Goal: Task Accomplishment & Management: Complete application form

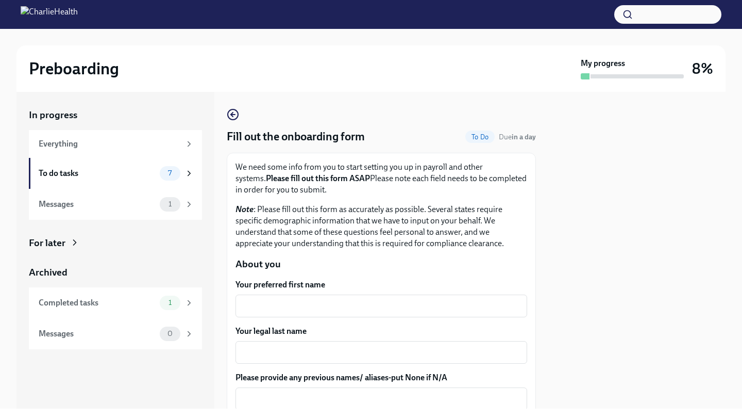
click at [281, 305] on textarea "Your preferred first name" at bounding box center [381, 306] width 279 height 12
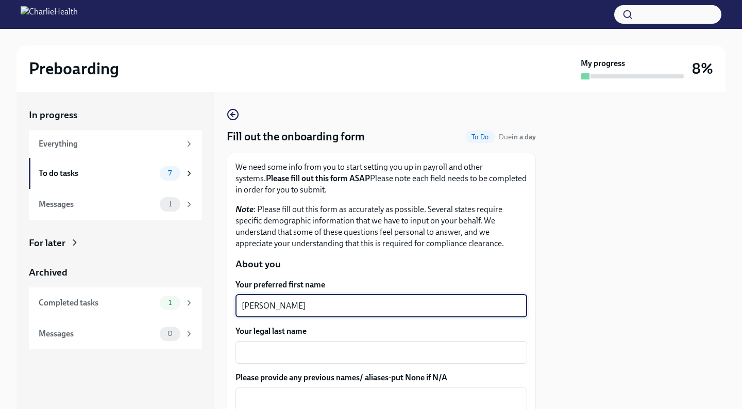
type textarea "[PERSON_NAME]"
click at [272, 339] on div "Your legal last name x ​" at bounding box center [382, 344] width 292 height 38
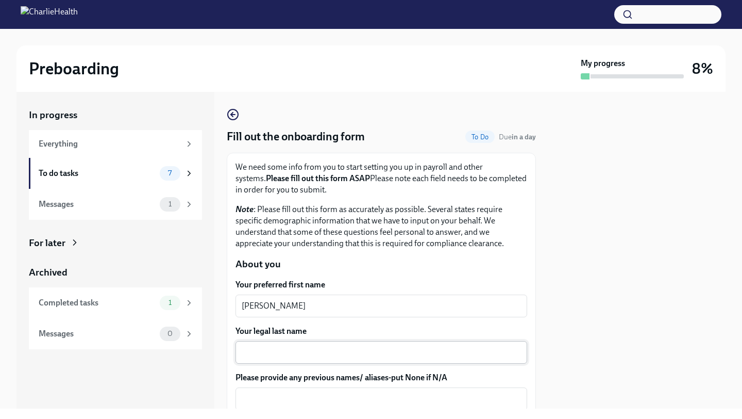
click at [272, 348] on textarea "Your legal last name" at bounding box center [381, 352] width 279 height 12
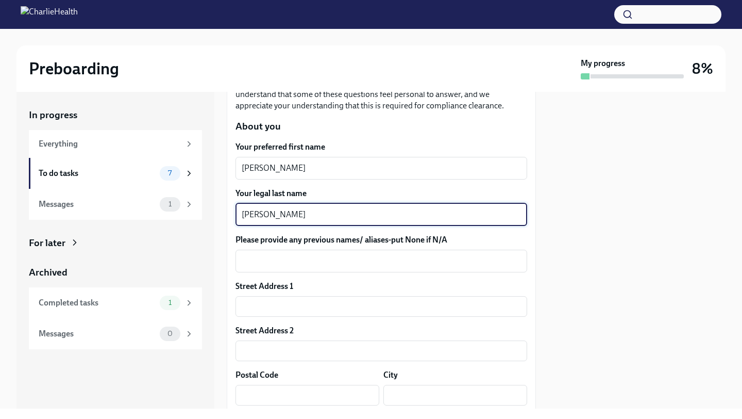
scroll to position [200, 0]
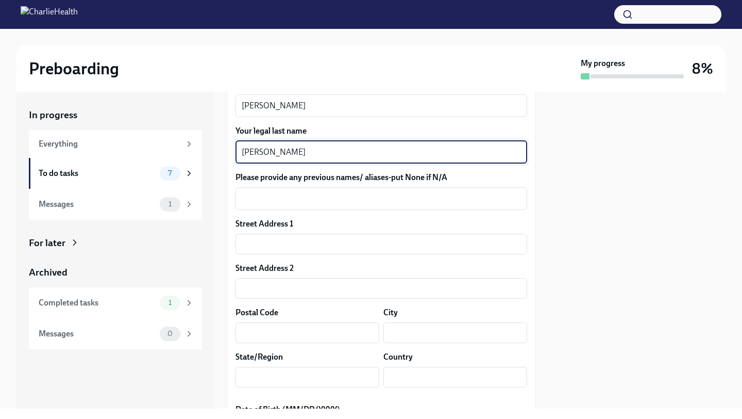
type textarea "[PERSON_NAME]"
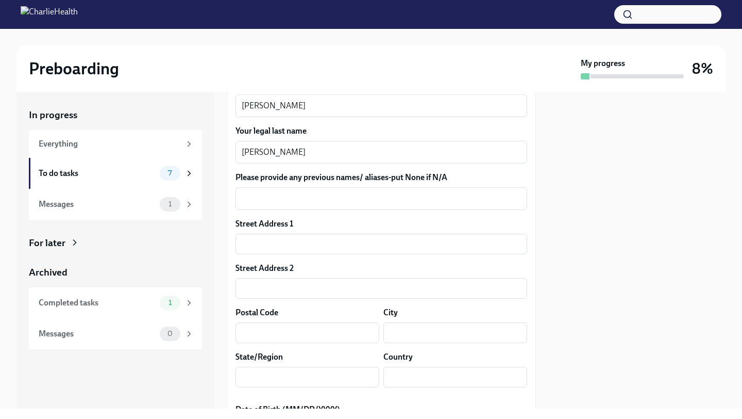
click at [280, 206] on div "x ​" at bounding box center [382, 198] width 292 height 23
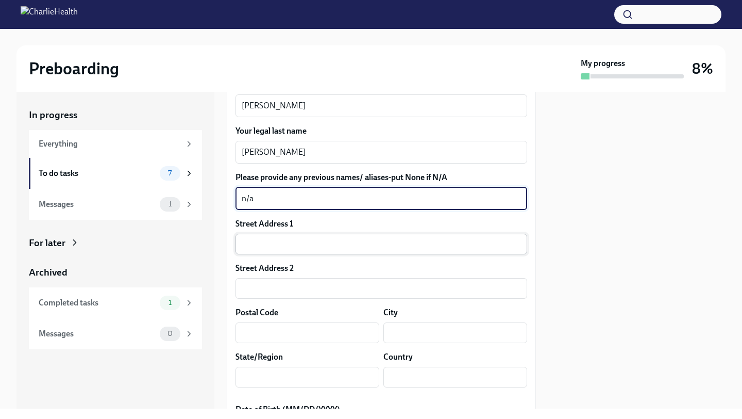
type textarea "n/a"
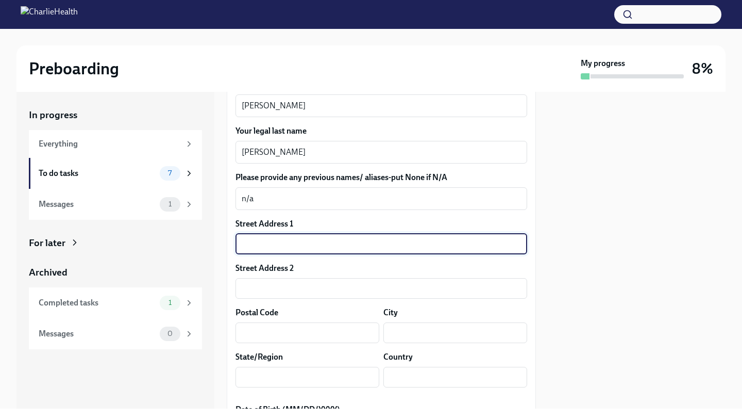
click at [292, 251] on input "text" at bounding box center [382, 244] width 292 height 21
type input "3421 21st"
type input "5f"
type input "11106"
type input "ASTORIA"
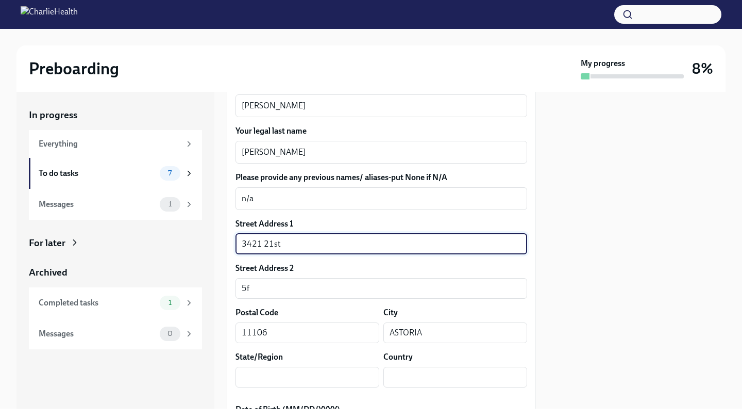
type input "NY"
type input "US"
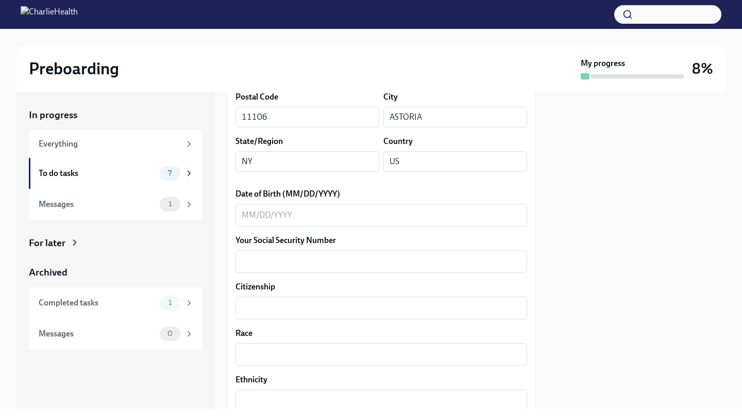
scroll to position [422, 0]
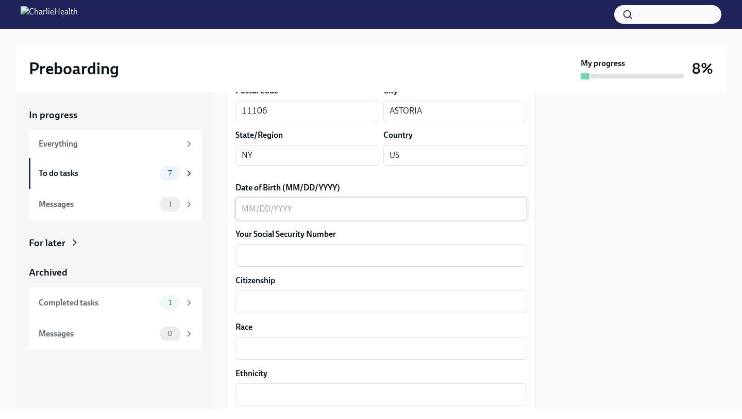
click at [280, 207] on textarea "Date of Birth (MM/DD/YYYY)" at bounding box center [381, 209] width 279 height 12
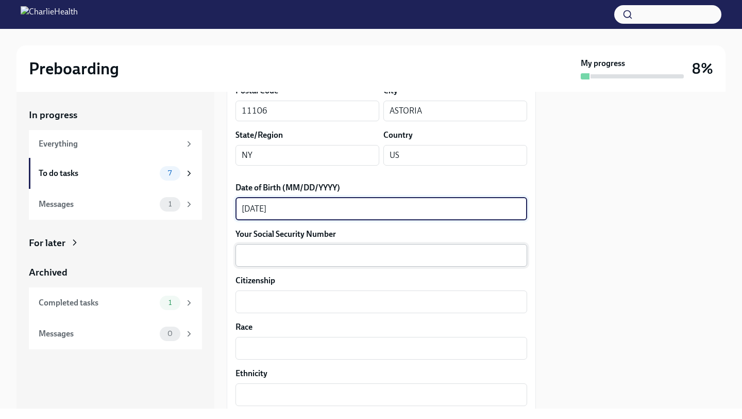
type textarea "[DATE]"
click at [272, 261] on textarea "Your Social Security Number" at bounding box center [381, 255] width 279 height 12
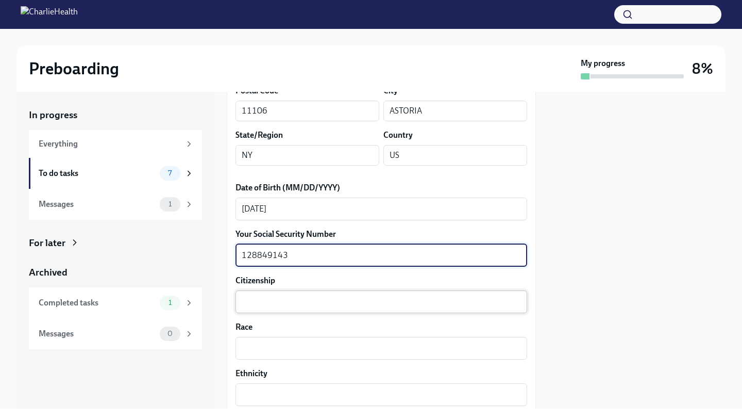
type textarea "128849143"
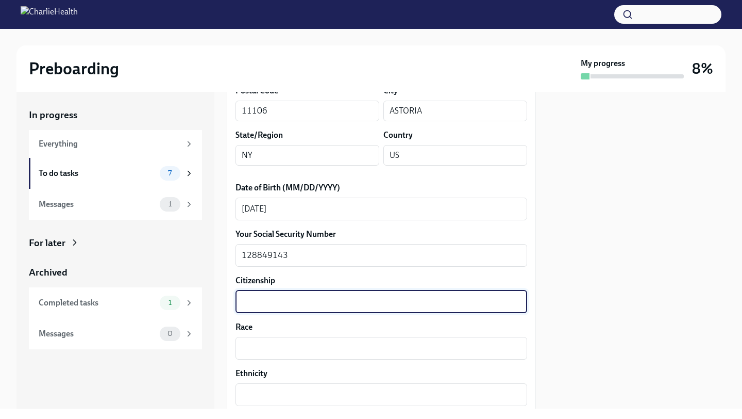
click at [258, 306] on textarea "Citizenship" at bounding box center [381, 301] width 279 height 12
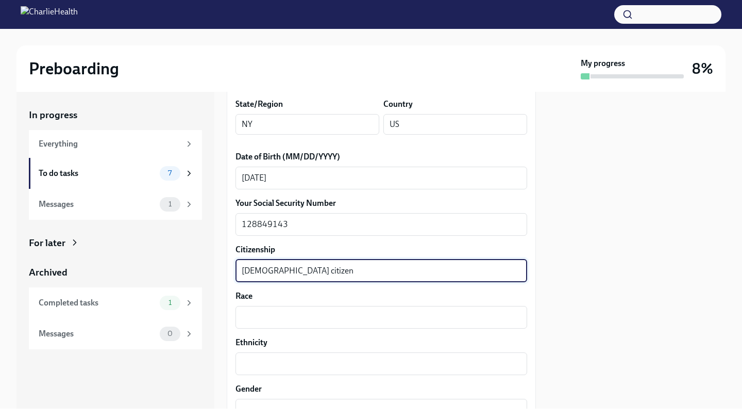
scroll to position [488, 0]
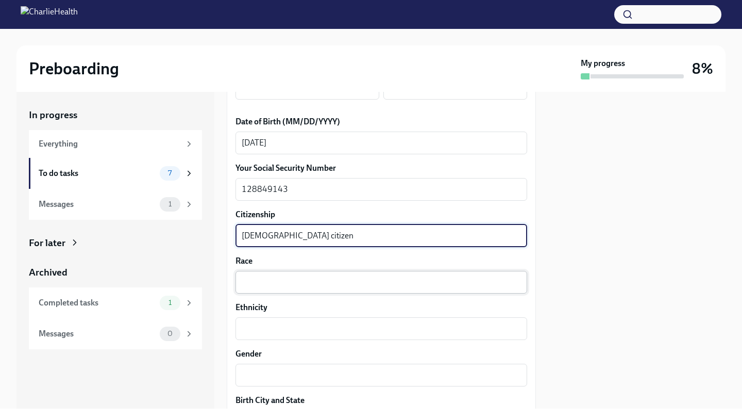
type textarea "[DEMOGRAPHIC_DATA] citizen"
click at [253, 283] on textarea "Race" at bounding box center [381, 282] width 279 height 12
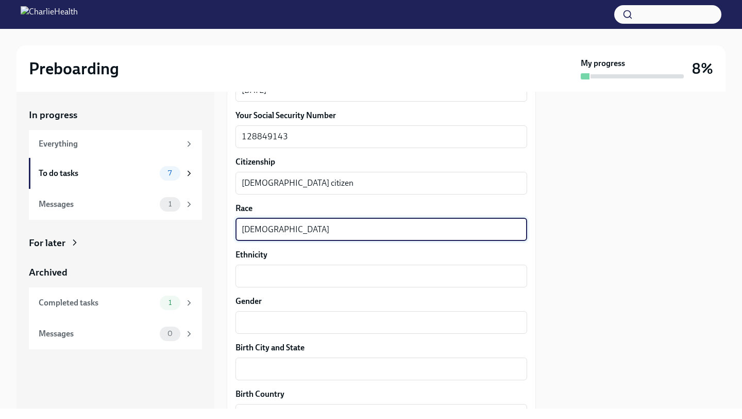
scroll to position [564, 0]
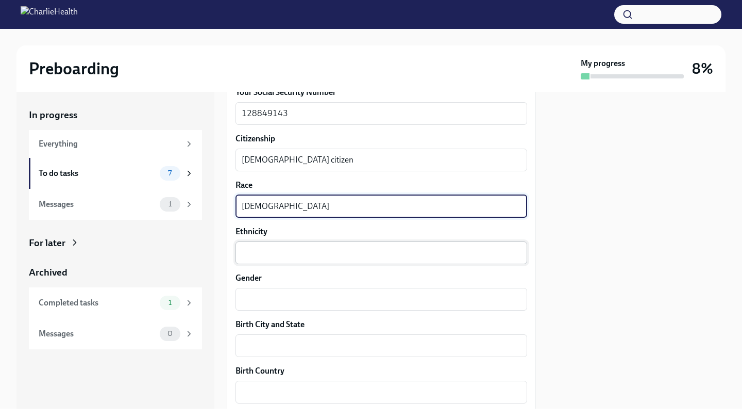
type textarea "[DEMOGRAPHIC_DATA]"
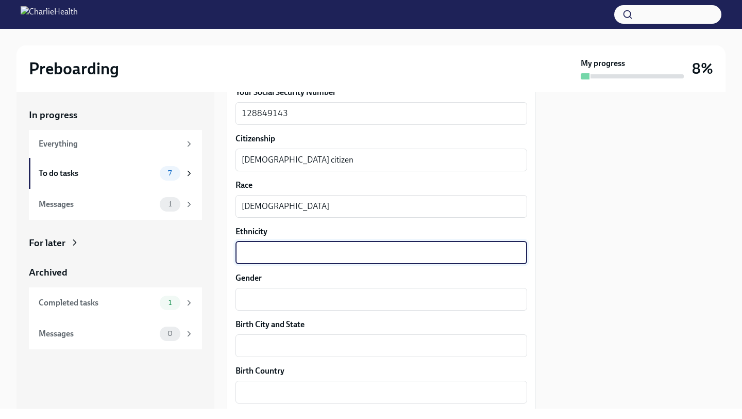
click at [266, 256] on textarea "Ethnicity" at bounding box center [381, 252] width 279 height 12
click at [269, 295] on textarea "Gender" at bounding box center [381, 299] width 279 height 12
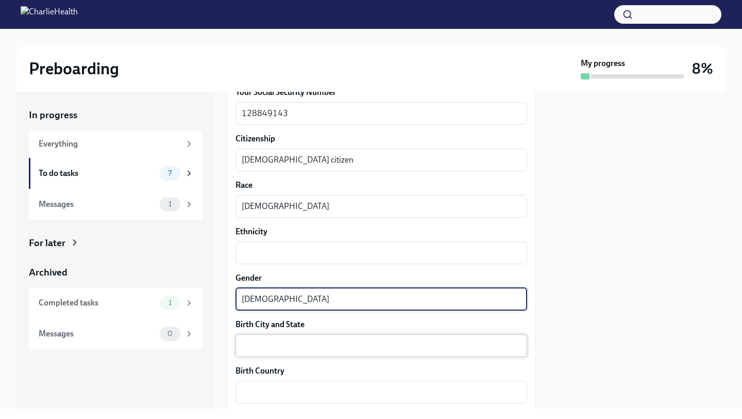
type textarea "[DEMOGRAPHIC_DATA]"
click at [274, 349] on textarea "Birth City and State" at bounding box center [381, 345] width 279 height 12
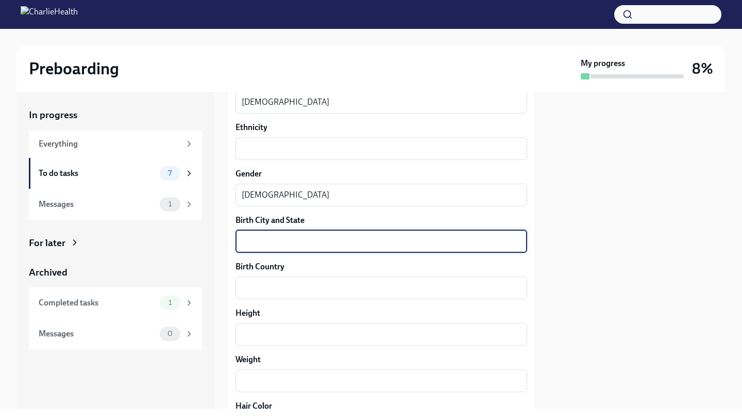
scroll to position [669, 0]
type textarea "N"
type textarea "[GEOGRAPHIC_DATA], [US_STATE]"
click at [280, 285] on textarea "Birth Country" at bounding box center [381, 286] width 279 height 12
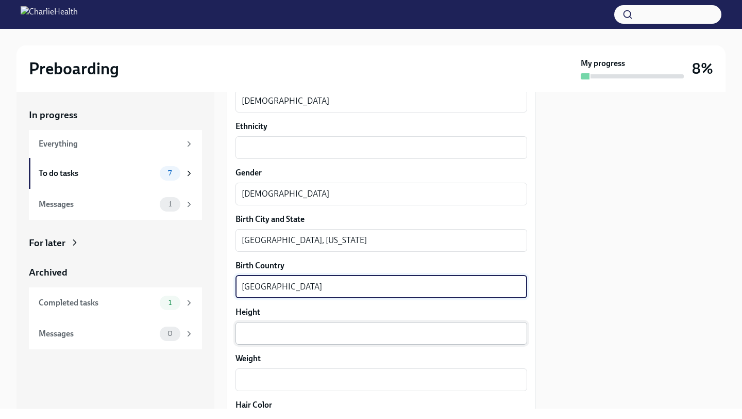
type textarea "[GEOGRAPHIC_DATA]"
click at [288, 342] on div "x ​" at bounding box center [382, 333] width 292 height 23
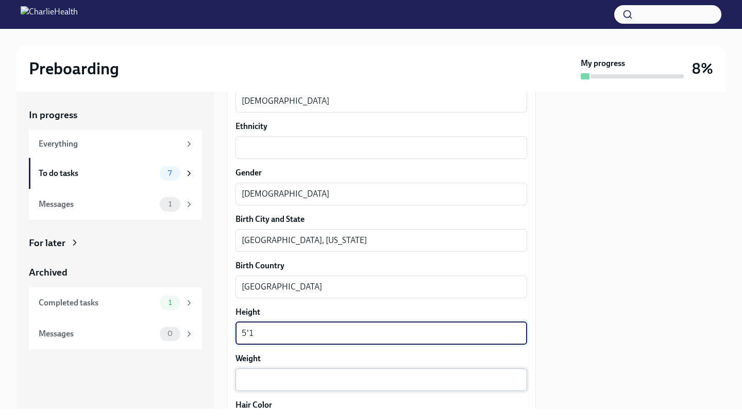
type textarea "5'1"
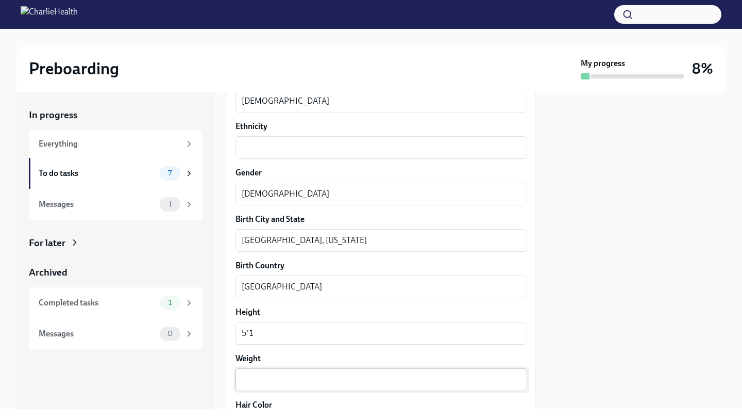
click at [283, 387] on div "x ​" at bounding box center [382, 379] width 292 height 23
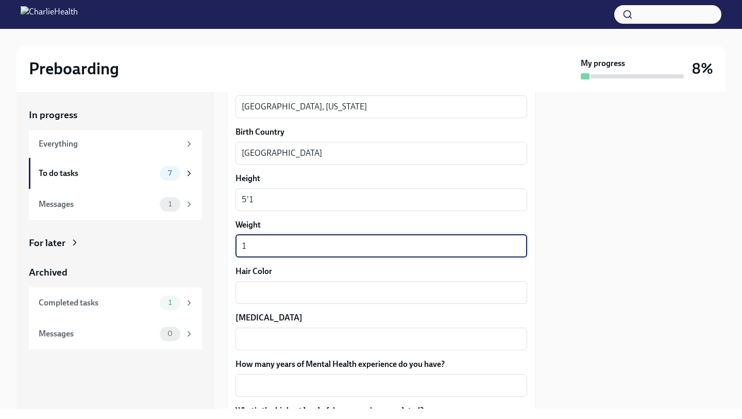
scroll to position [803, 0]
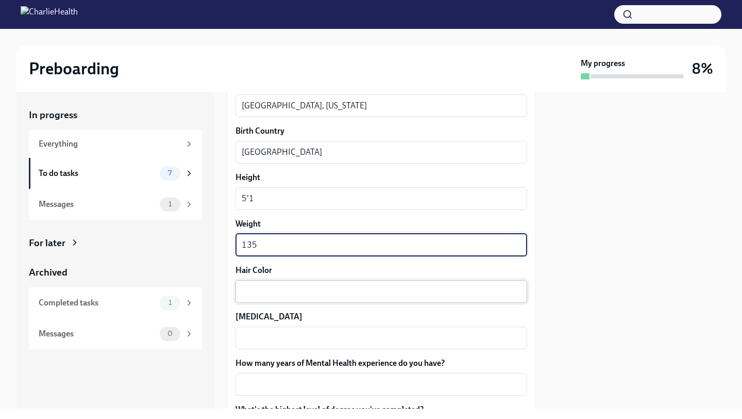
type textarea "135"
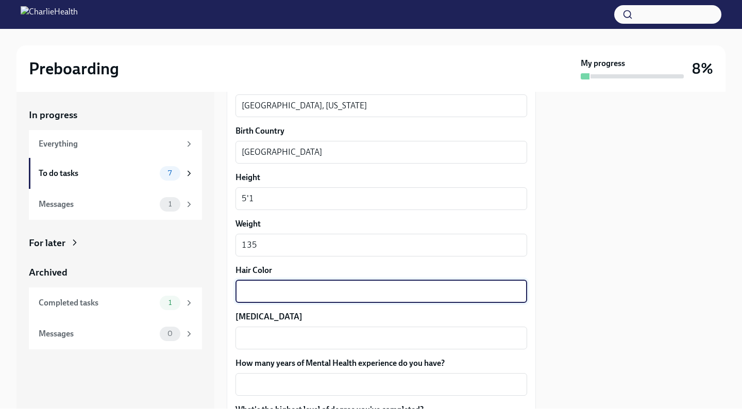
click at [272, 295] on textarea "Hair Color" at bounding box center [381, 291] width 279 height 12
type textarea "Brown"
click at [274, 334] on textarea "[MEDICAL_DATA]" at bounding box center [381, 338] width 279 height 12
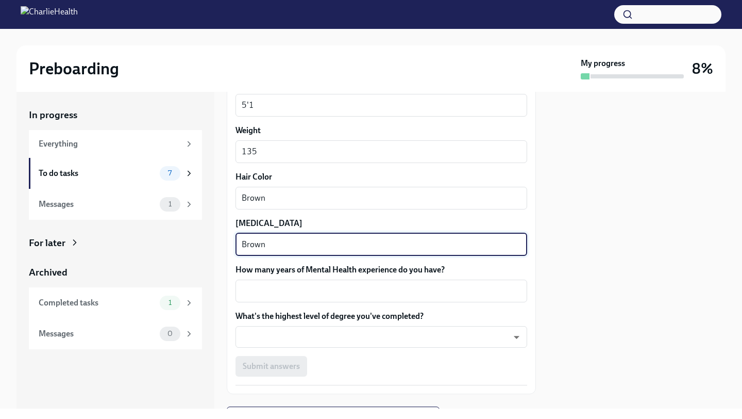
scroll to position [917, 0]
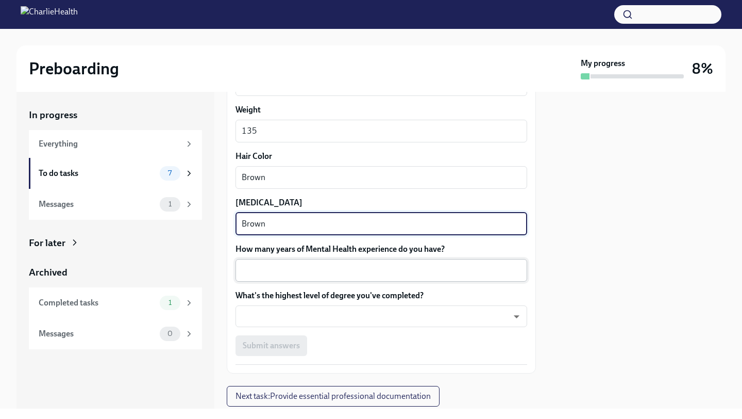
type textarea "Brown"
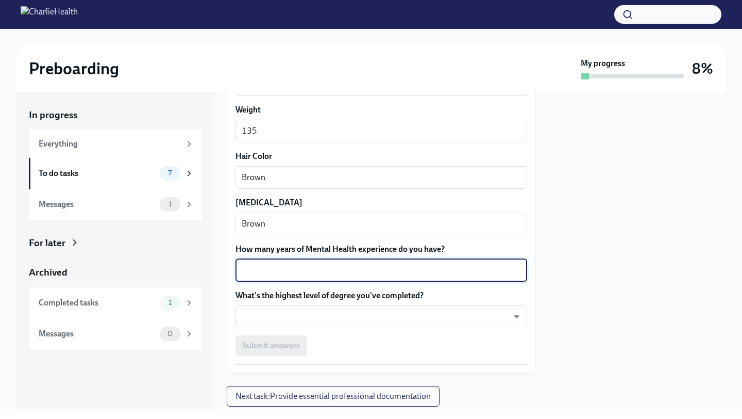
click at [282, 274] on textarea "How many years of Mental Health experience do you have?" at bounding box center [381, 270] width 279 height 12
click at [280, 322] on body "Preboarding My progress 8% In progress Everything To do tasks 7 Messages 1 For …" at bounding box center [371, 209] width 742 height 419
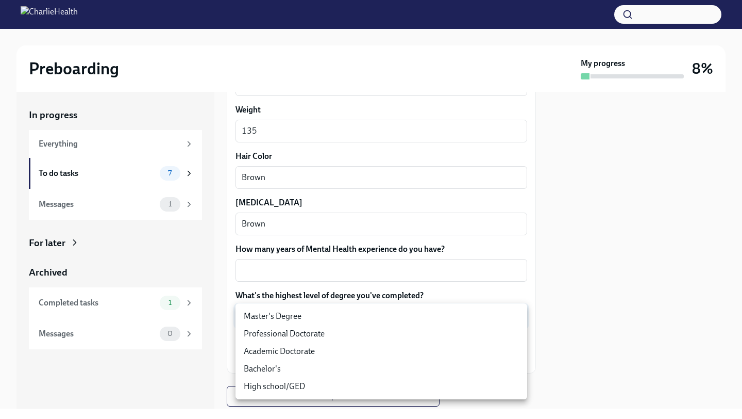
click at [279, 321] on li "Master's Degree" at bounding box center [382, 316] width 292 height 18
type input "2vBr-ghkD"
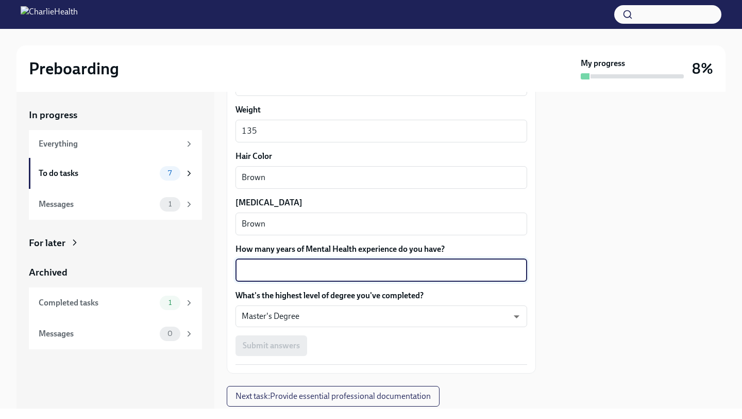
click at [285, 275] on textarea "How many years of Mental Health experience do you have?" at bounding box center [381, 270] width 279 height 12
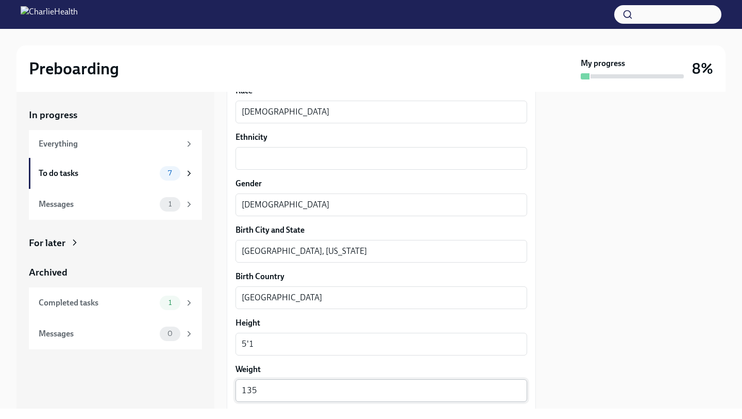
scroll to position [654, 0]
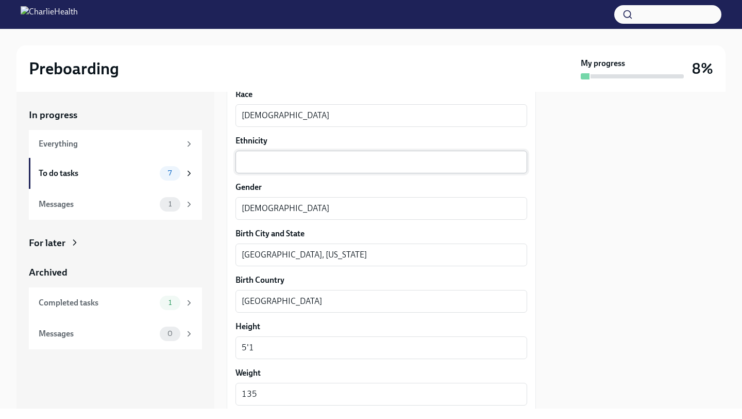
type textarea "5"
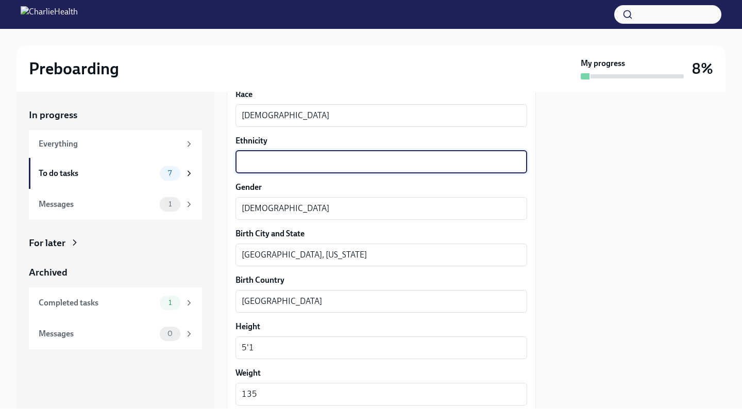
click at [309, 161] on textarea "Ethnicity" at bounding box center [381, 162] width 279 height 12
type textarea "[DEMOGRAPHIC_DATA]"
click at [284, 113] on textarea "[DEMOGRAPHIC_DATA]" at bounding box center [381, 115] width 279 height 12
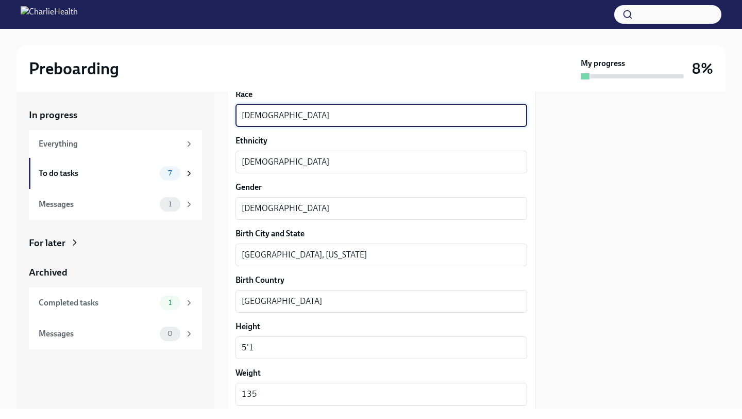
click at [284, 113] on textarea "[DEMOGRAPHIC_DATA]" at bounding box center [381, 115] width 279 height 12
type textarea "A"
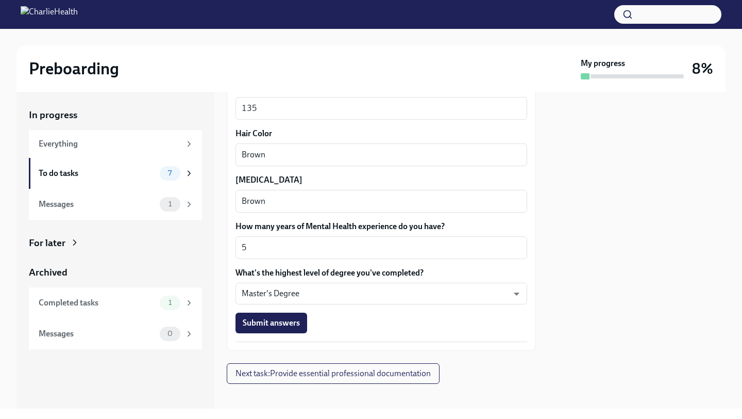
scroll to position [948, 0]
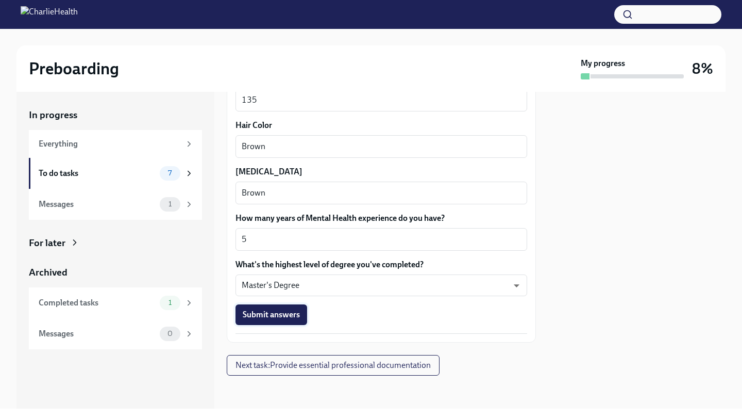
type textarea "Black"
click at [257, 308] on button "Submit answers" at bounding box center [272, 314] width 72 height 21
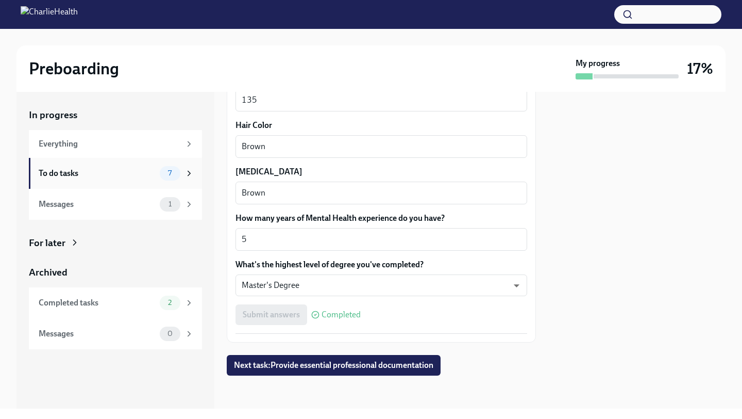
click at [127, 173] on div "To do tasks" at bounding box center [97, 173] width 117 height 11
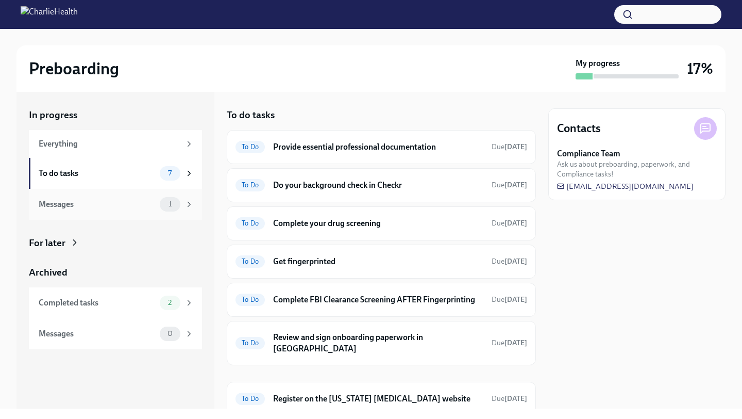
click at [140, 211] on div "Messages 1" at bounding box center [115, 204] width 173 height 31
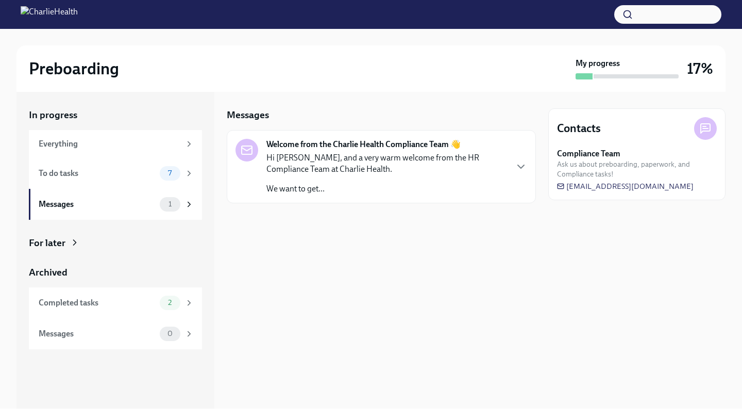
click at [336, 163] on p "Hi [PERSON_NAME], and a very warm welcome from the HR Compliance Team at Charli…" at bounding box center [387, 163] width 240 height 23
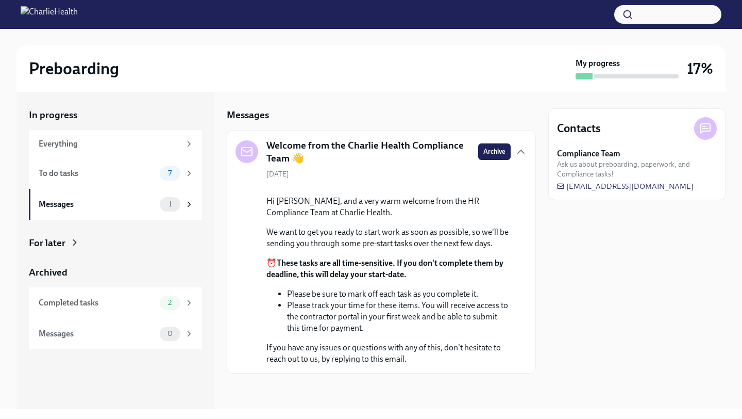
scroll to position [68, 0]
click at [104, 298] on div "Completed tasks" at bounding box center [97, 302] width 117 height 11
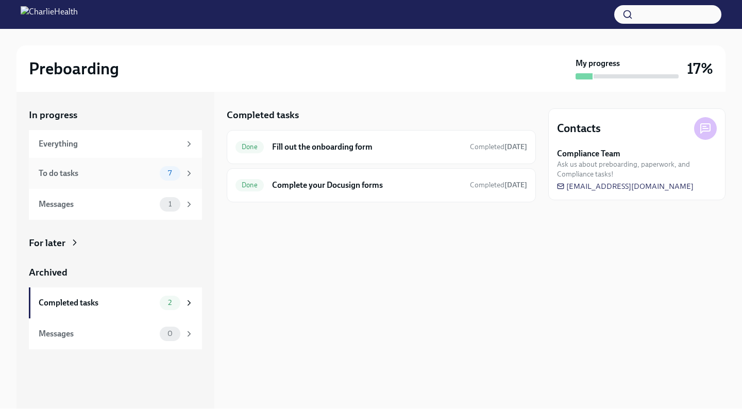
click at [154, 166] on div "To do tasks 7" at bounding box center [116, 173] width 155 height 14
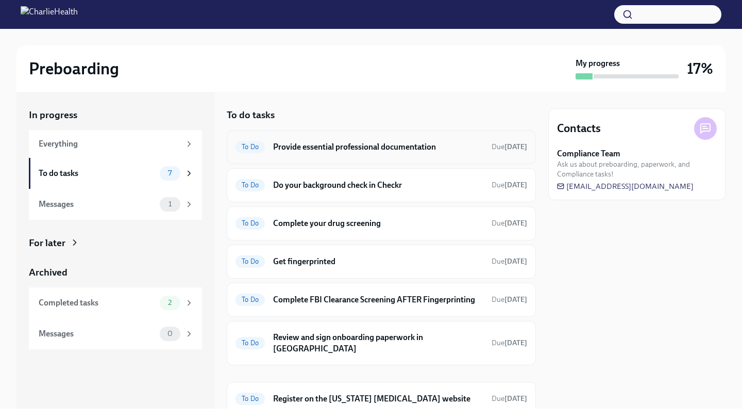
click at [343, 153] on div "To Do Provide essential professional documentation Due [DATE]" at bounding box center [382, 147] width 292 height 16
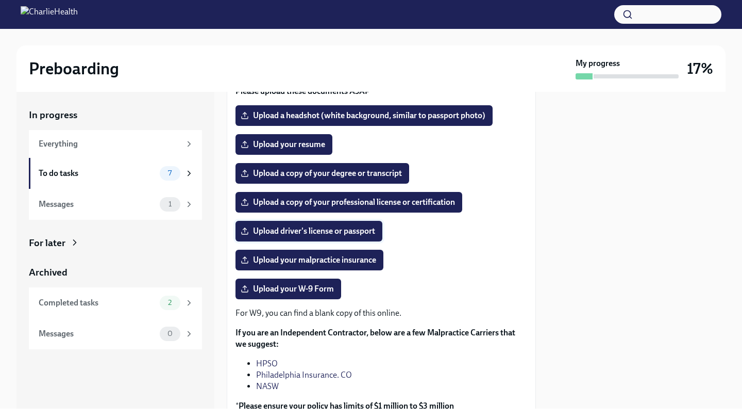
scroll to position [131, 0]
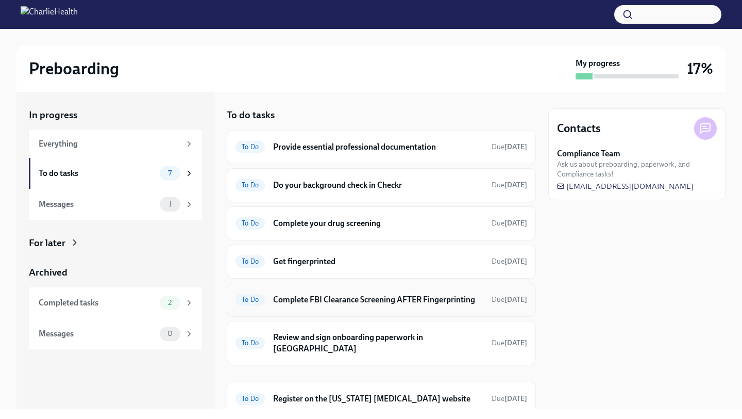
scroll to position [29, 0]
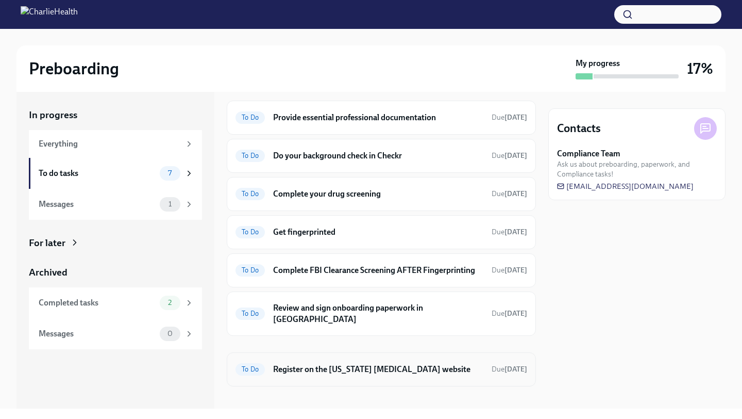
click at [296, 364] on h6 "Register on the [US_STATE] [MEDICAL_DATA] website" at bounding box center [378, 369] width 210 height 11
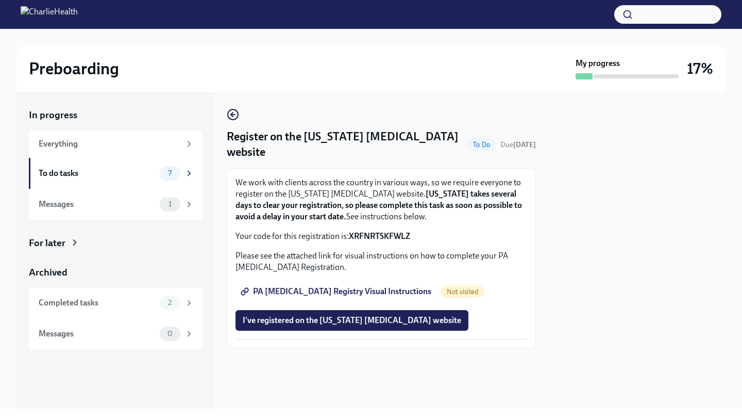
click at [366, 288] on span "PA [MEDICAL_DATA] Registry Visual Instructions" at bounding box center [337, 291] width 189 height 10
click at [98, 203] on div "Messages" at bounding box center [97, 204] width 117 height 11
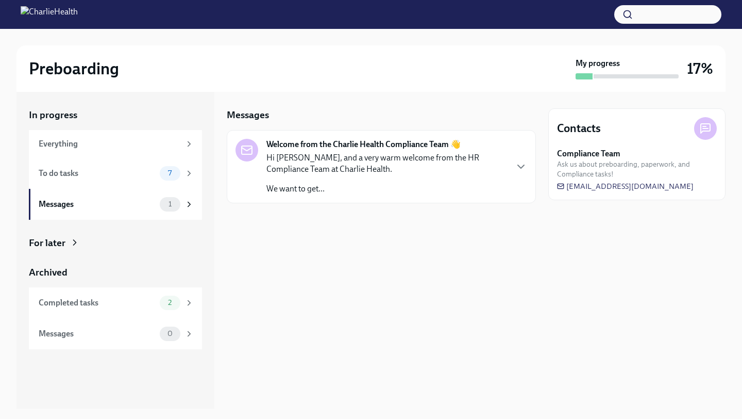
click at [384, 182] on div "Hi [PERSON_NAME], and a very warm welcome from the HR Compliance Team at Charli…" at bounding box center [387, 173] width 240 height 42
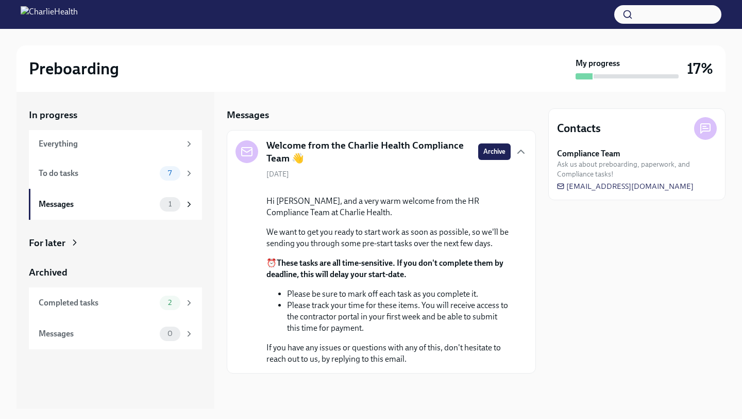
scroll to position [68, 0]
click at [77, 309] on div "Completed tasks 2" at bounding box center [116, 302] width 155 height 14
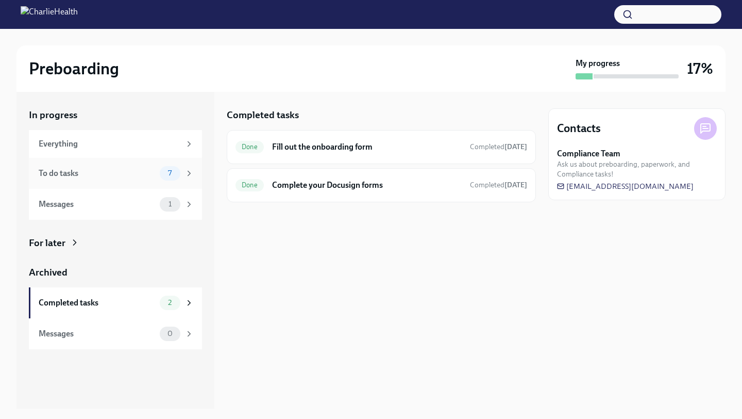
click at [103, 180] on div "To do tasks 7" at bounding box center [115, 173] width 173 height 31
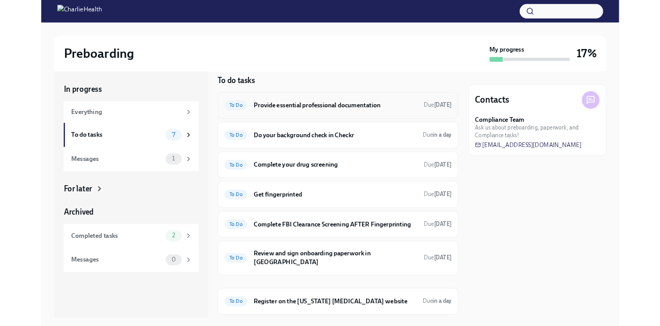
scroll to position [29, 0]
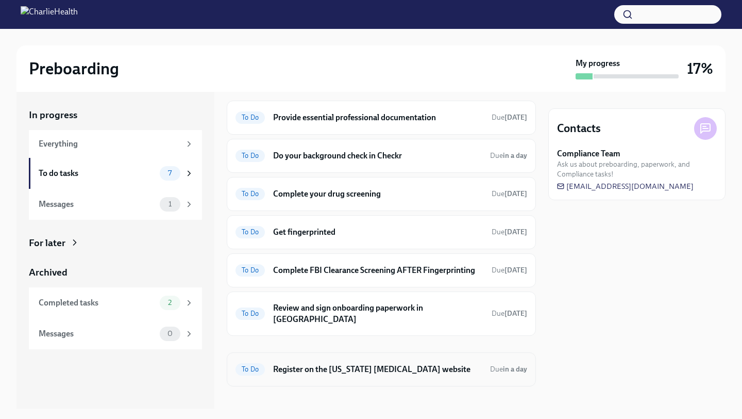
click at [446, 364] on h6 "Register on the [US_STATE] [MEDICAL_DATA] website" at bounding box center [377, 369] width 209 height 11
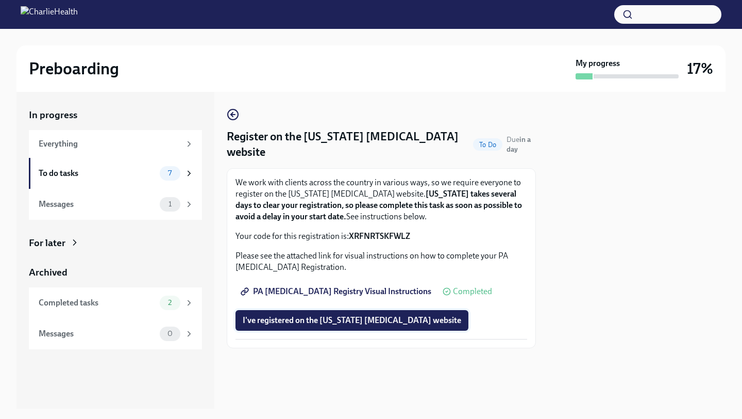
click at [427, 320] on span "I've registered on the [US_STATE] [MEDICAL_DATA] website" at bounding box center [352, 320] width 219 height 10
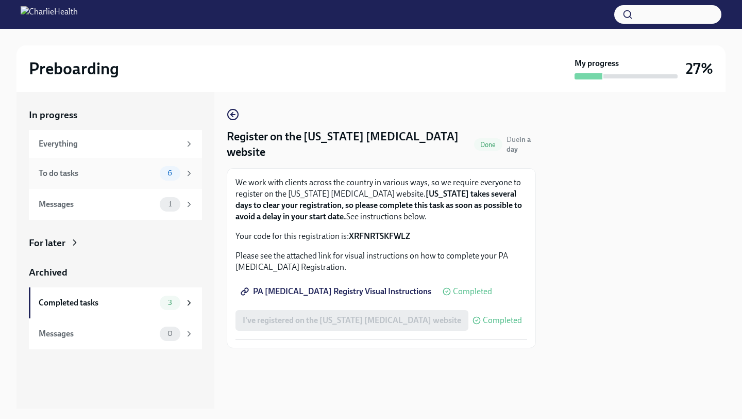
click at [140, 174] on div "To do tasks" at bounding box center [97, 173] width 117 height 11
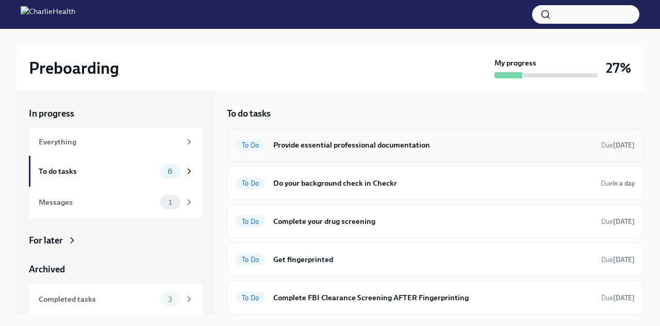
scroll to position [38, 0]
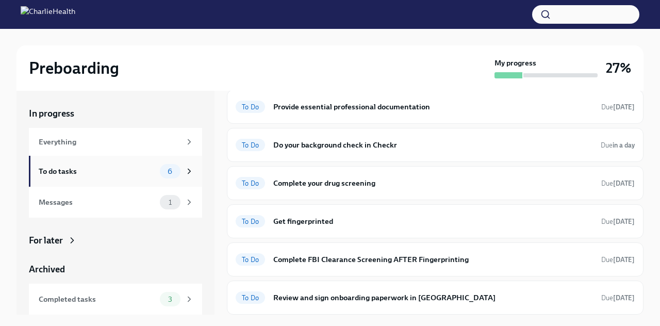
click at [100, 164] on div "To do tasks 6" at bounding box center [116, 171] width 155 height 14
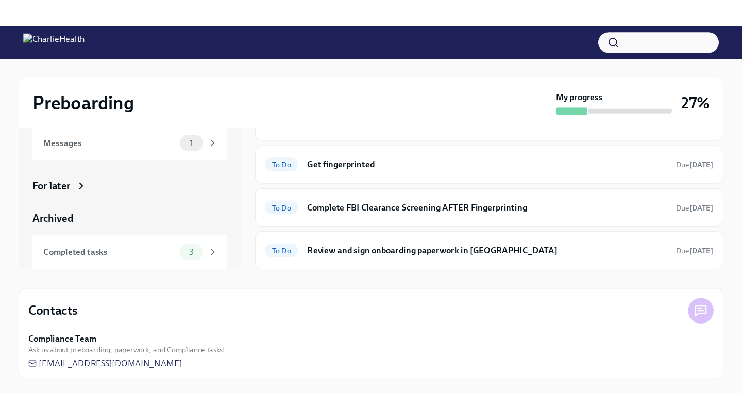
scroll to position [0, 0]
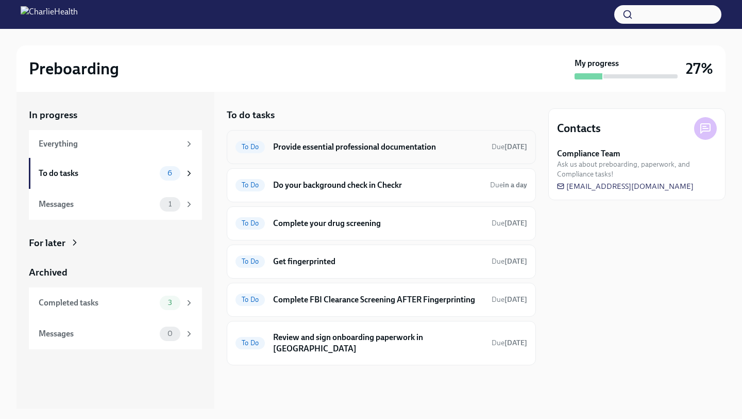
click at [308, 146] on h6 "Provide essential professional documentation" at bounding box center [378, 146] width 210 height 11
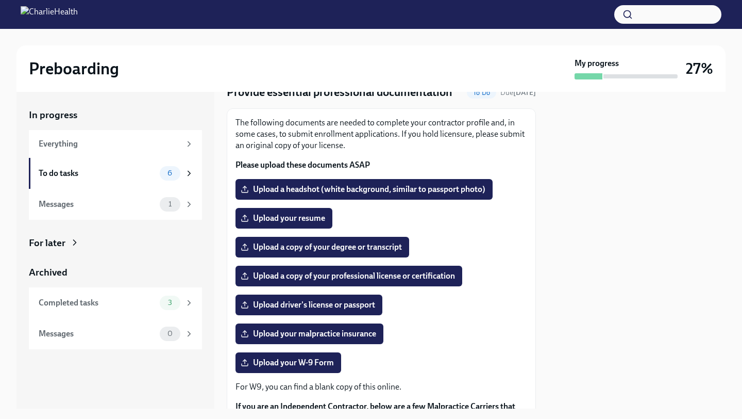
scroll to position [45, 0]
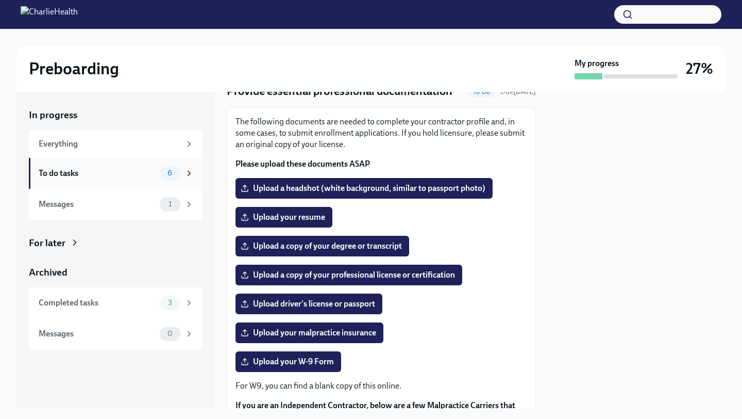
click at [119, 167] on div "To do tasks 6" at bounding box center [116, 173] width 155 height 14
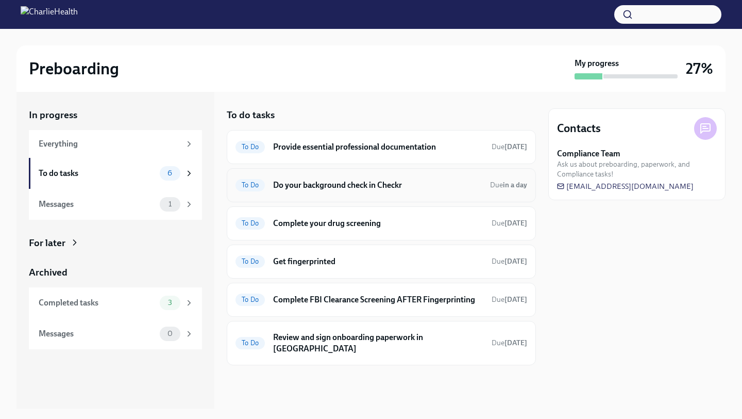
click at [302, 187] on h6 "Do your background check in Checkr" at bounding box center [377, 184] width 209 height 11
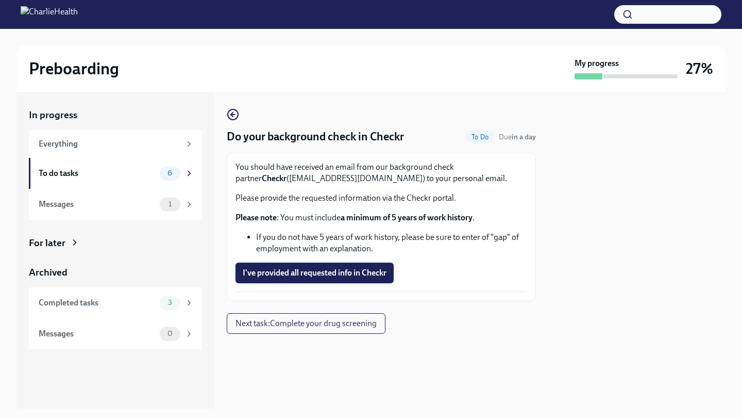
click at [305, 278] on span "I've provided all requested info in Checkr" at bounding box center [315, 273] width 144 height 10
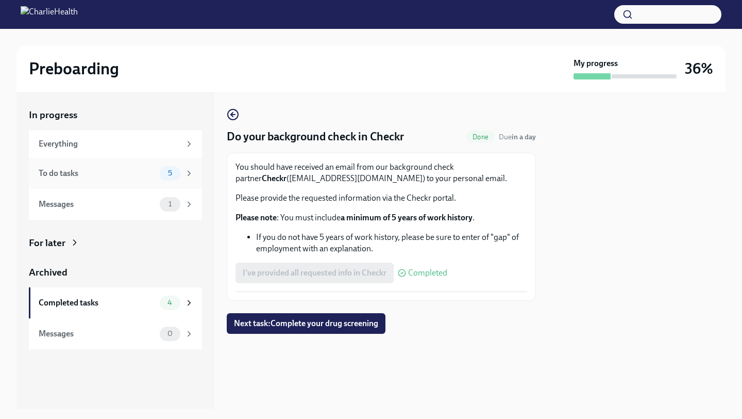
click at [160, 174] on div "5" at bounding box center [170, 173] width 21 height 14
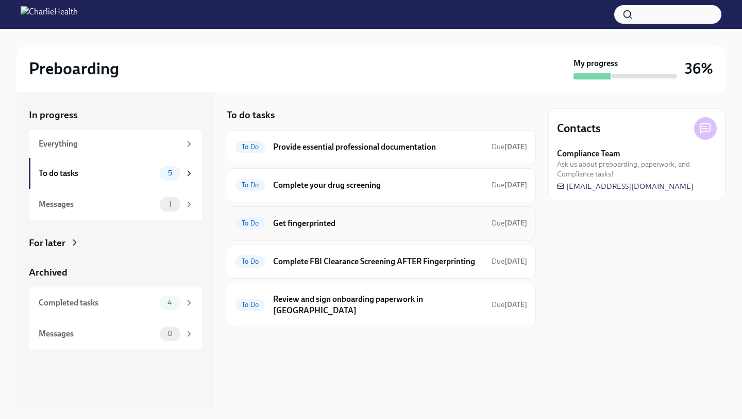
click at [312, 218] on h6 "Get fingerprinted" at bounding box center [378, 223] width 210 height 11
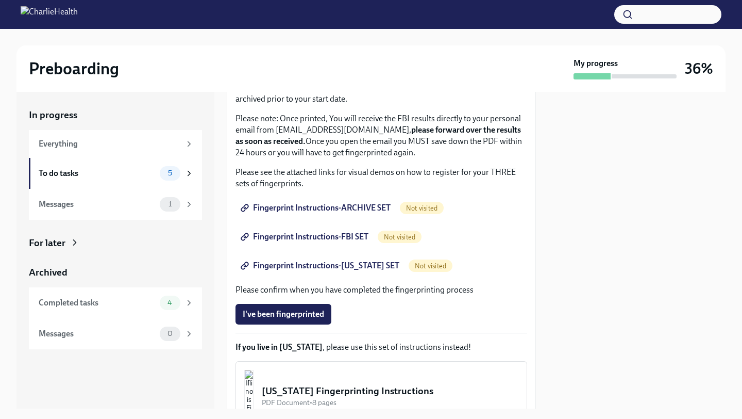
scroll to position [117, 0]
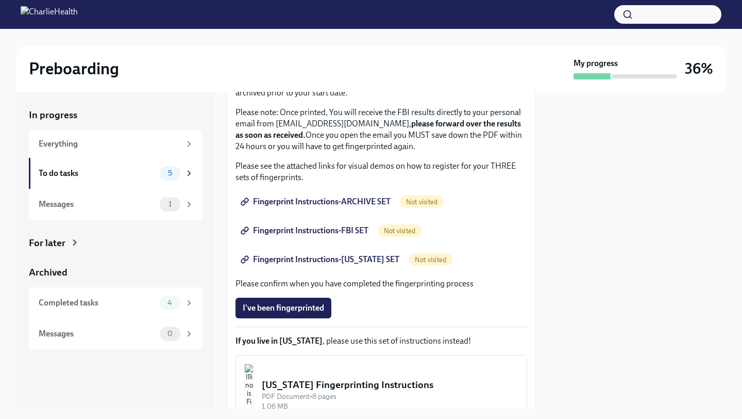
click at [317, 204] on span "Fingerprint Instructions-ARCHIVE SET" at bounding box center [317, 201] width 148 height 10
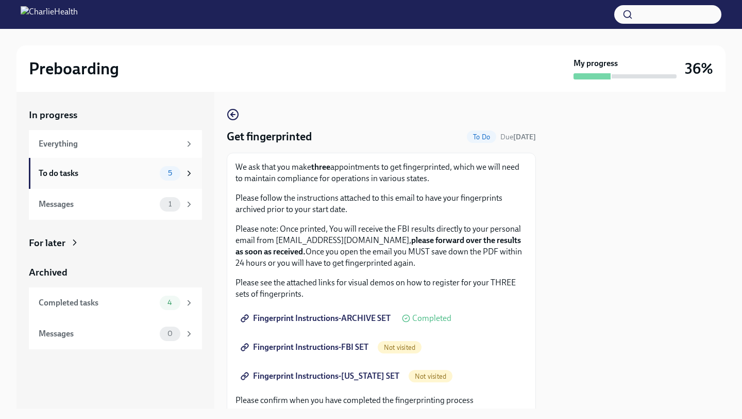
click at [146, 179] on div "To do tasks 5" at bounding box center [116, 173] width 155 height 14
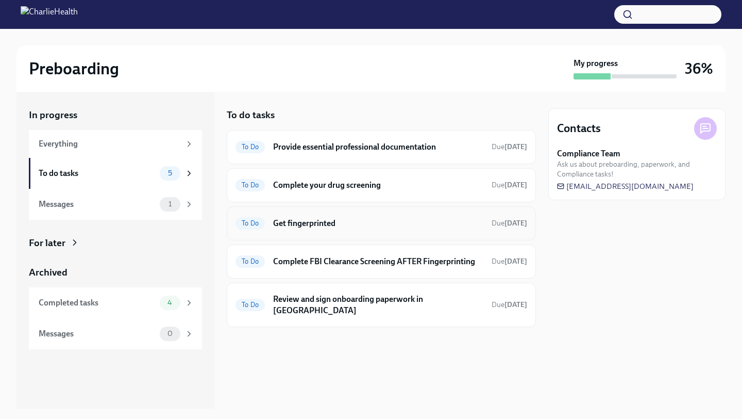
click at [266, 222] on div "To Do Get fingerprinted Due [DATE]" at bounding box center [382, 223] width 292 height 16
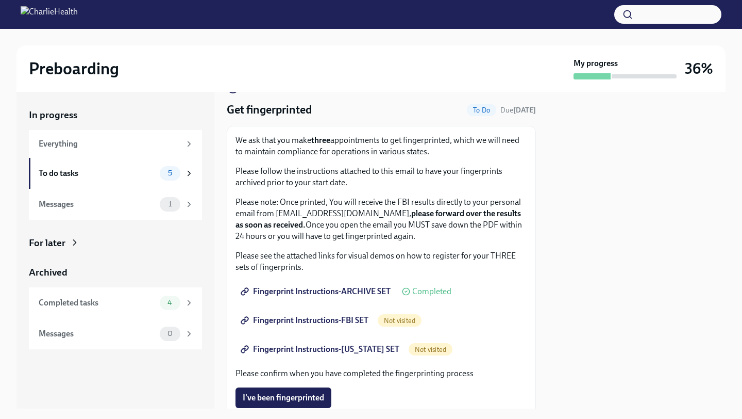
scroll to position [34, 0]
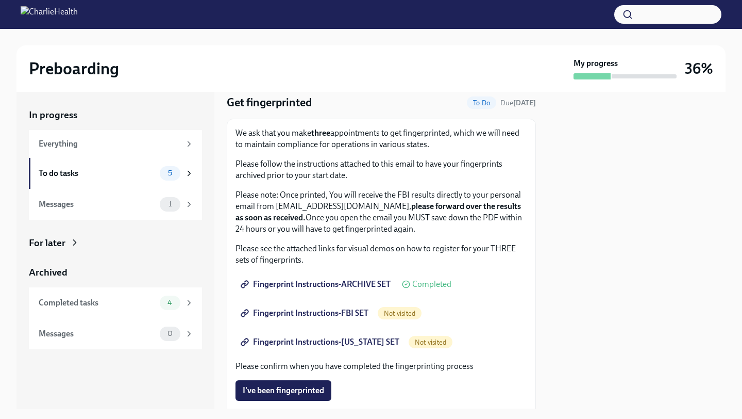
click at [319, 309] on span "Fingerprint Instructions-FBI SET" at bounding box center [306, 313] width 126 height 10
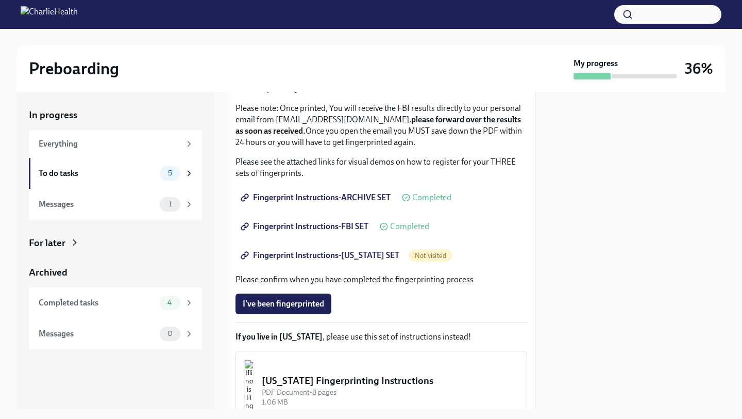
scroll to position [138, 0]
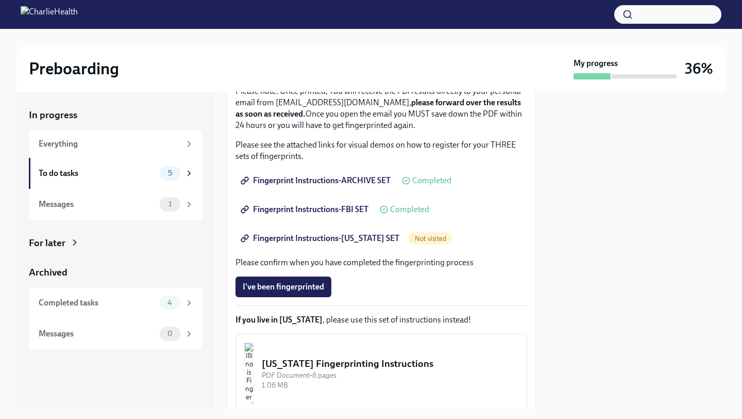
click at [312, 238] on span "Fingerprint Instructions-[US_STATE] SET" at bounding box center [321, 238] width 157 height 10
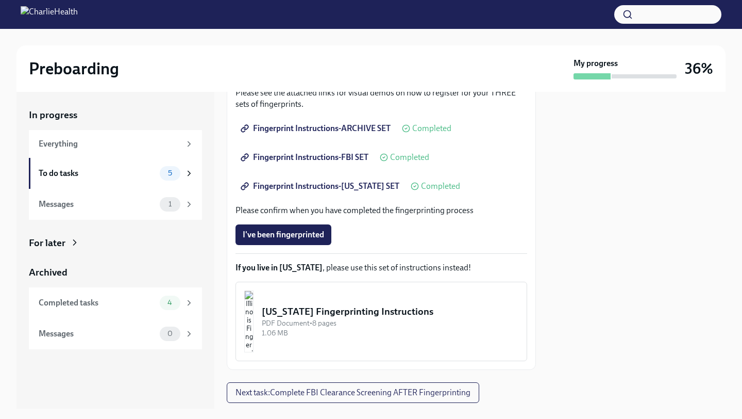
scroll to position [192, 0]
